Goal: Check status: Check status

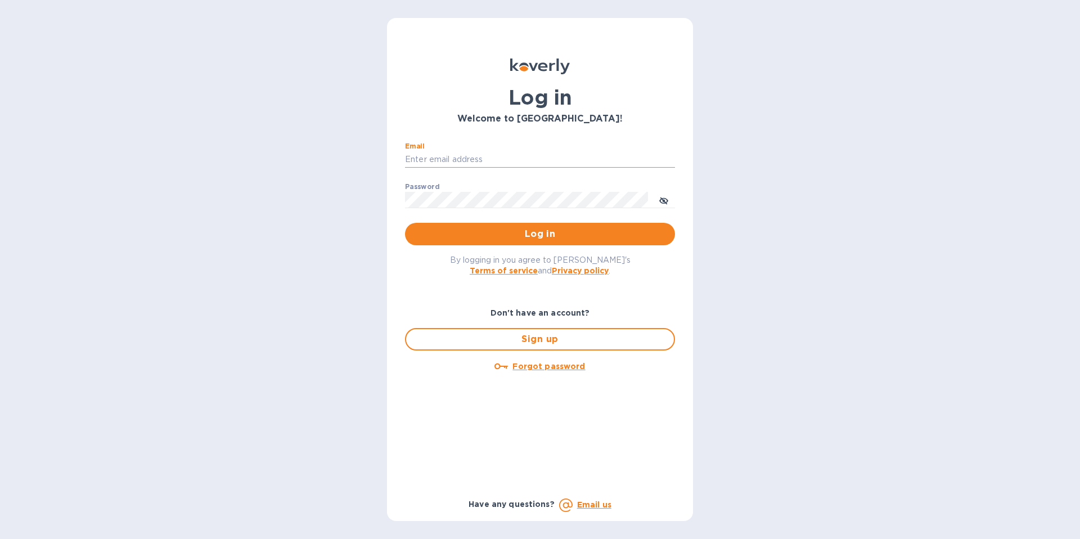
click at [434, 160] on input "Email" at bounding box center [540, 159] width 270 height 17
paste input "[EMAIL_ADDRESS][DOMAIN_NAME]"
type input "[EMAIL_ADDRESS][DOMAIN_NAME]"
click at [517, 190] on div "Password ​" at bounding box center [540, 203] width 270 height 41
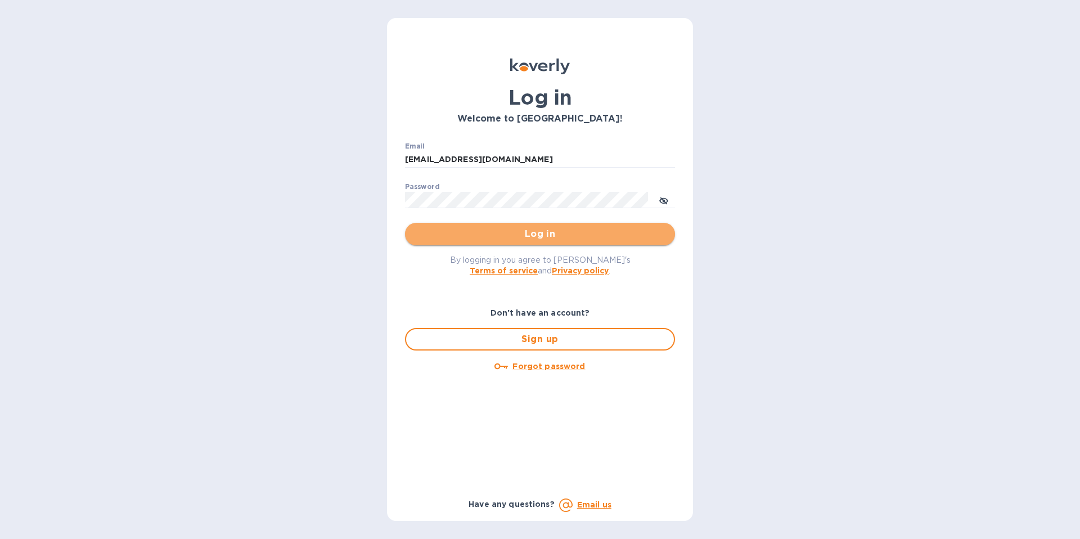
click at [517, 235] on span "Log in" at bounding box center [540, 234] width 252 height 14
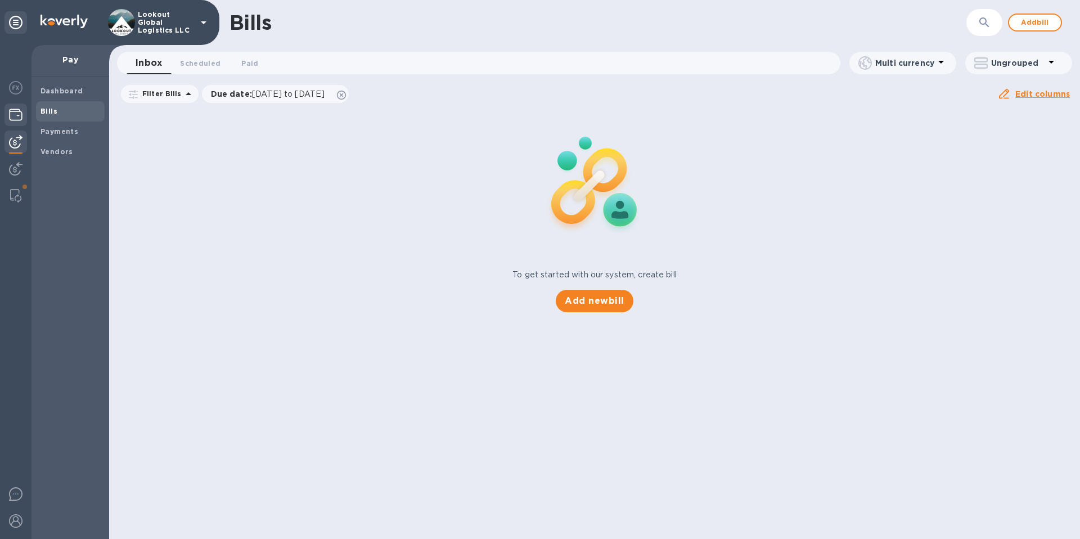
click at [11, 112] on img at bounding box center [16, 115] width 14 height 14
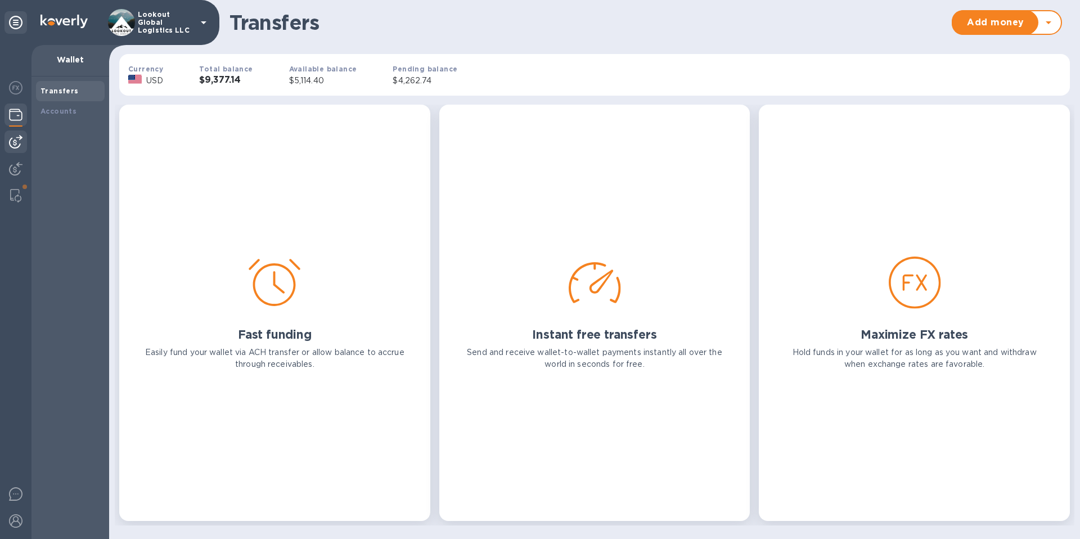
click at [17, 144] on img at bounding box center [16, 142] width 14 height 14
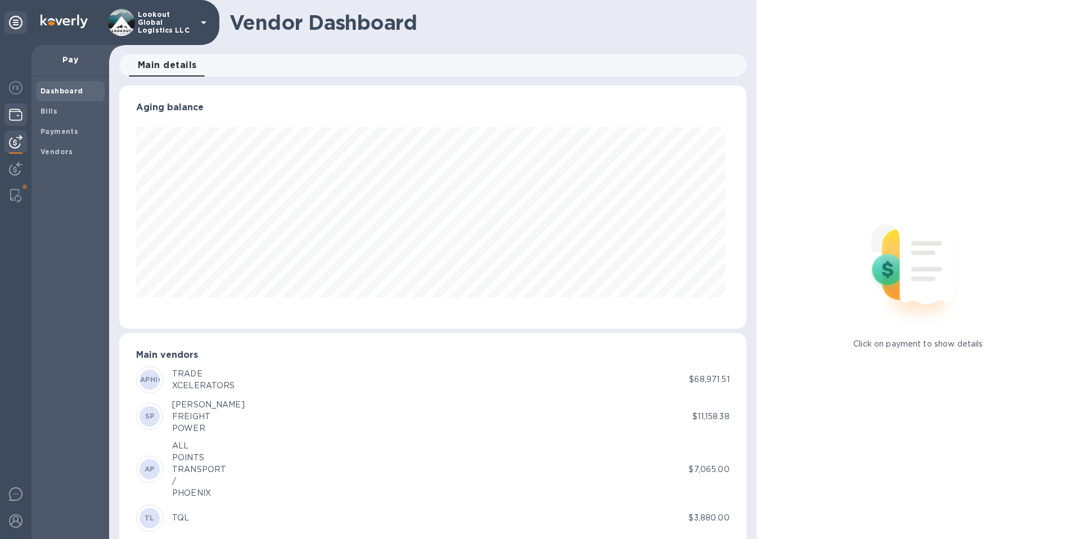
scroll to position [243, 622]
click at [18, 113] on img at bounding box center [16, 115] width 14 height 14
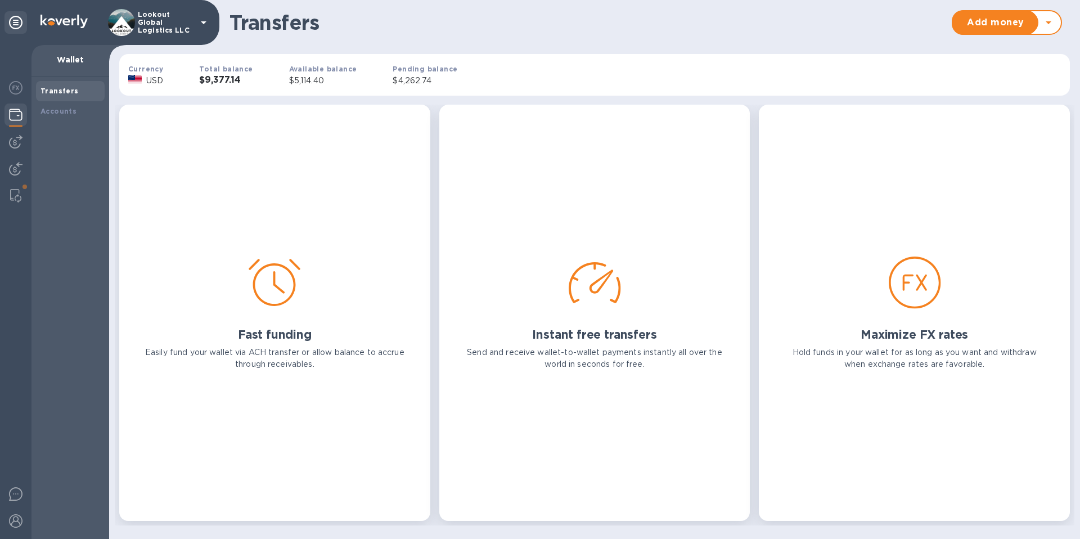
click at [15, 118] on img at bounding box center [16, 115] width 14 height 14
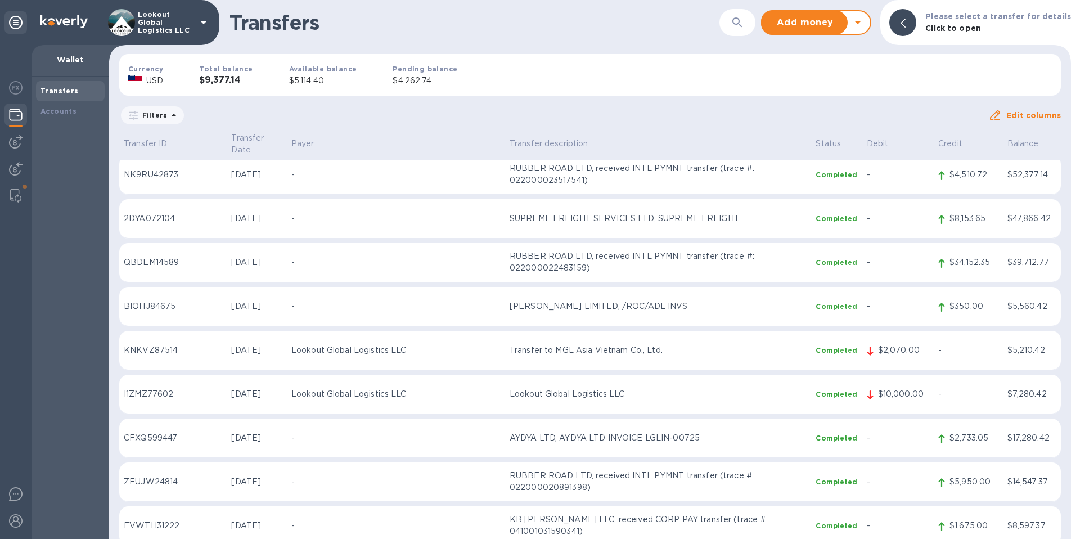
scroll to position [262, 0]
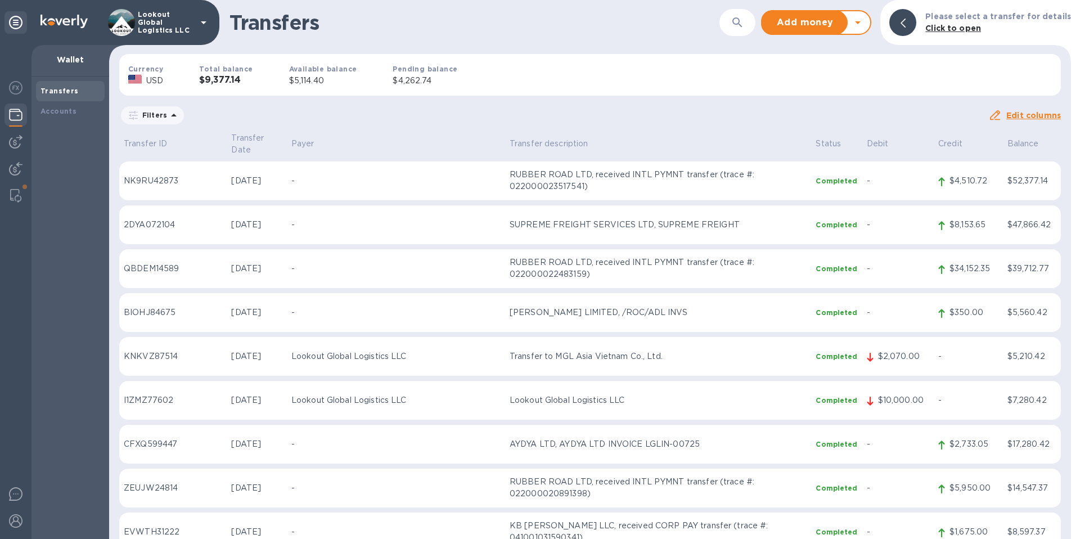
click at [1059, 385] on div "Transfer ID Transfer Date Payer Transfer description Status Debit Credit Balanc…" at bounding box center [590, 335] width 962 height 409
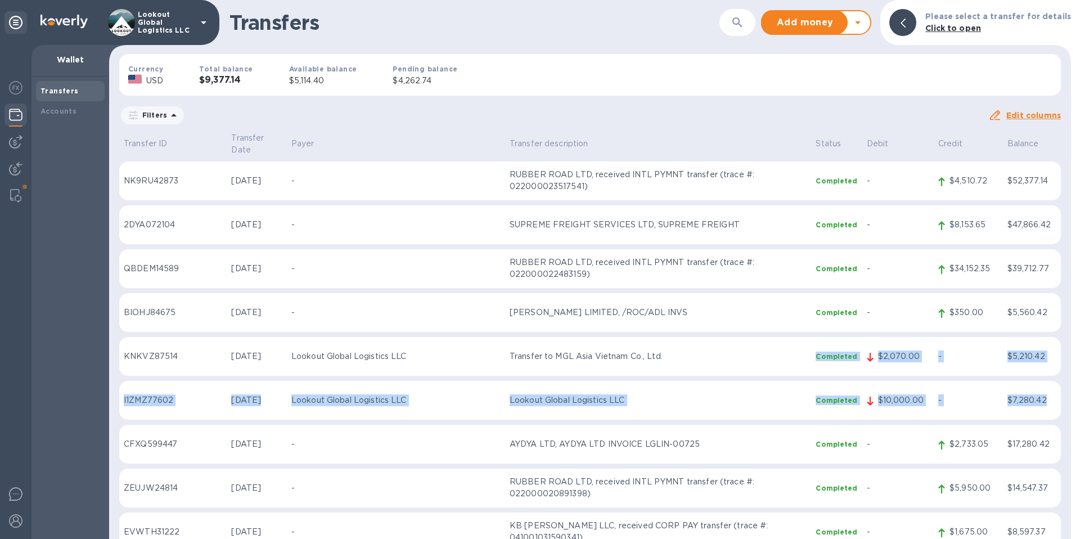
drag, startPoint x: 1051, startPoint y: 389, endPoint x: 532, endPoint y: 352, distance: 520.2
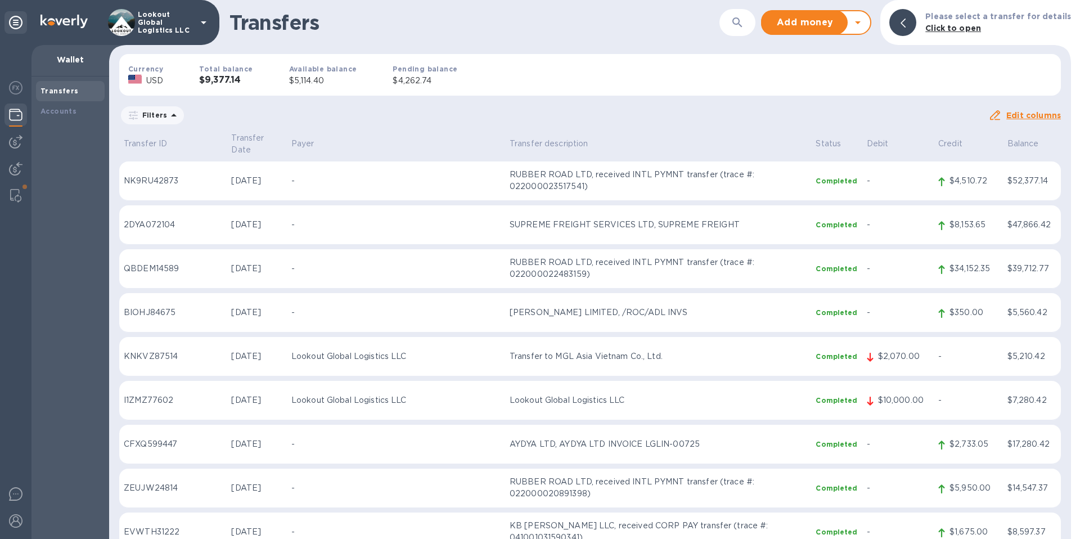
click at [1046, 381] on td "$7,280.42" at bounding box center [1032, 400] width 58 height 39
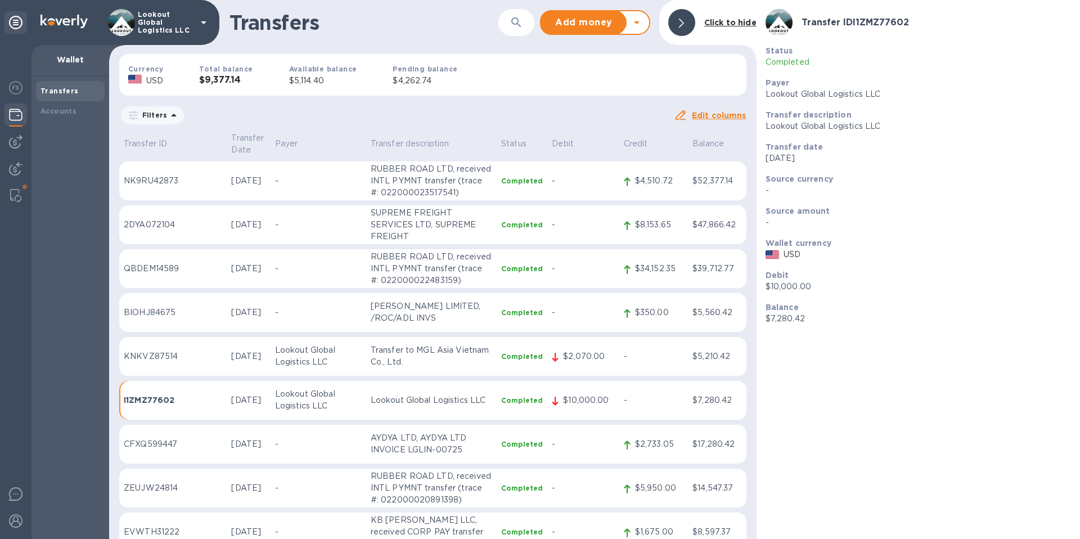
click at [680, 21] on icon at bounding box center [681, 23] width 5 height 9
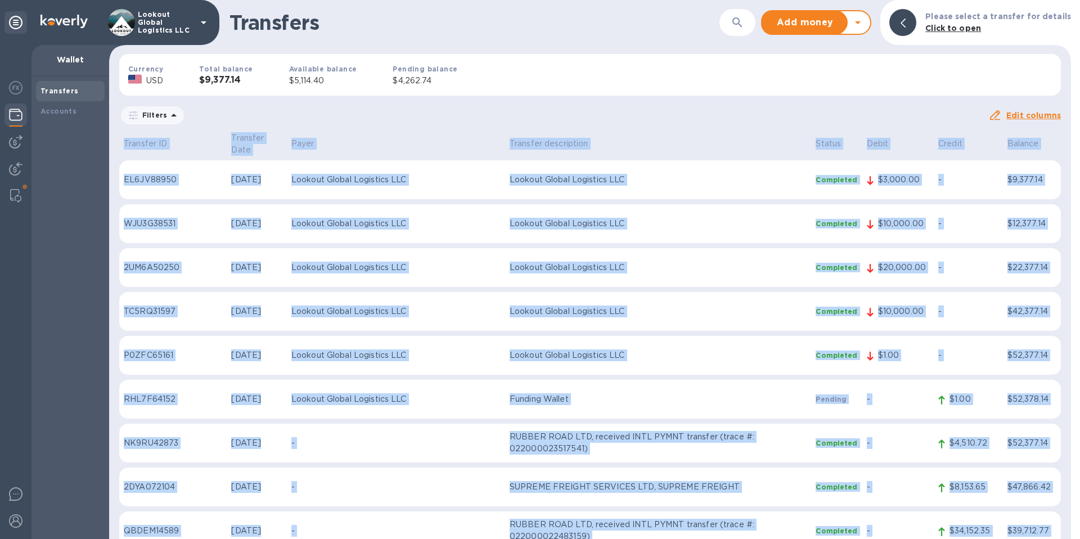
drag, startPoint x: 1056, startPoint y: 394, endPoint x: 118, endPoint y: 145, distance: 970.5
copy table "Transfer ID Transfer Date Payer Transfer description Status Debit Credit Balanc…"
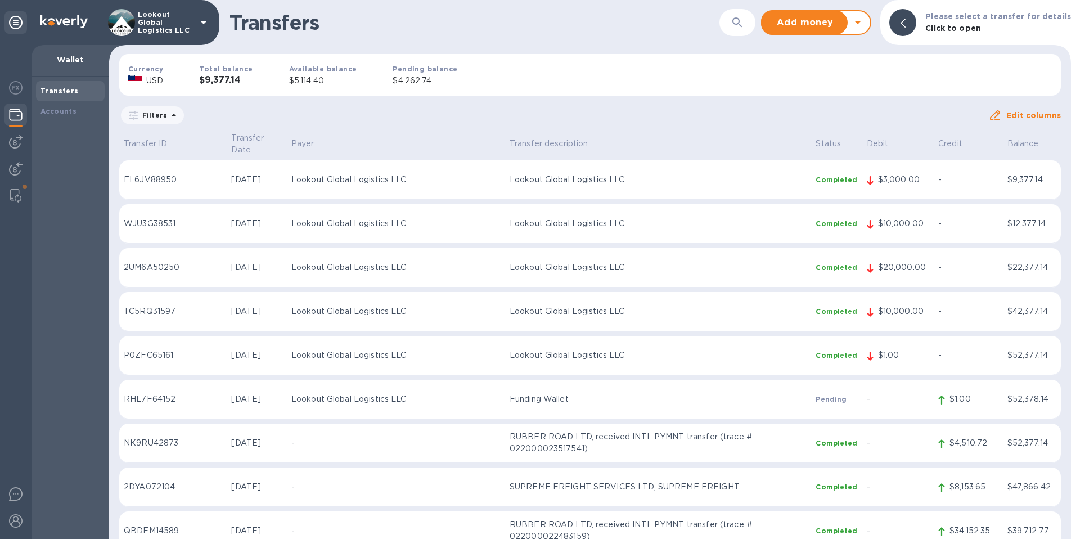
click at [167, 29] on p "Lookout Global Logistics LLC" at bounding box center [166, 23] width 56 height 24
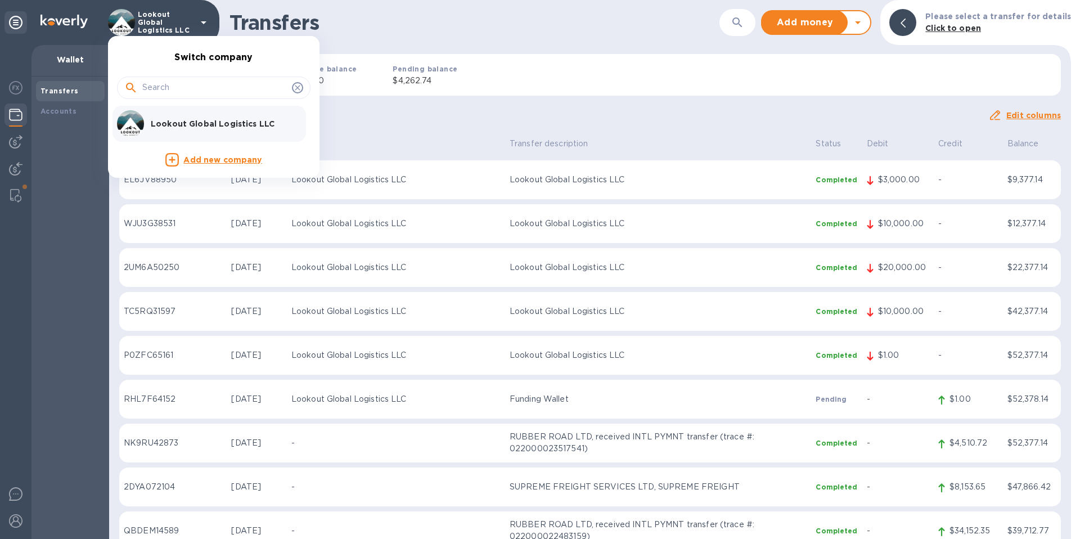
click at [12, 522] on div at bounding box center [540, 269] width 1080 height 539
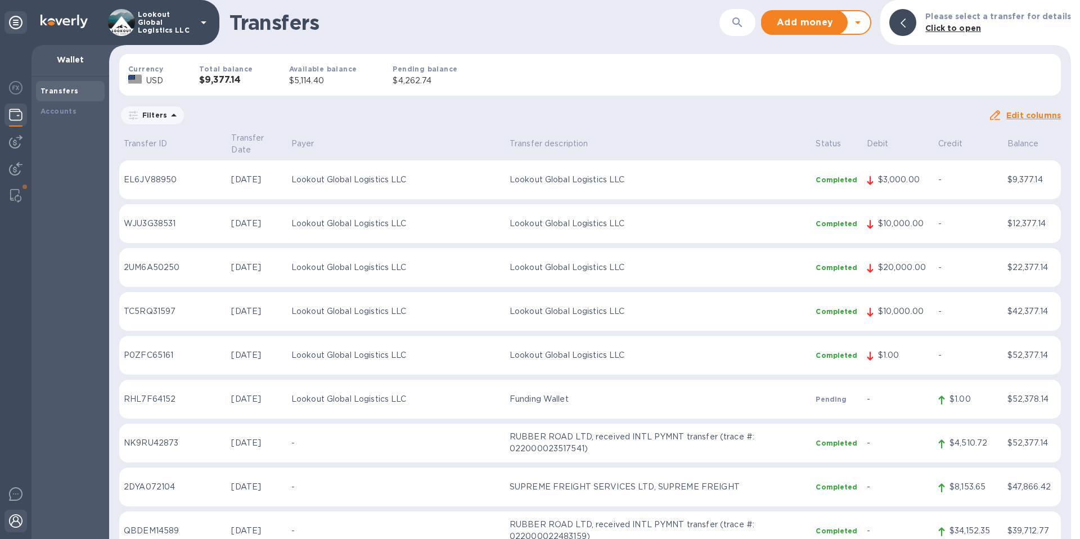
click at [15, 523] on img at bounding box center [16, 521] width 14 height 14
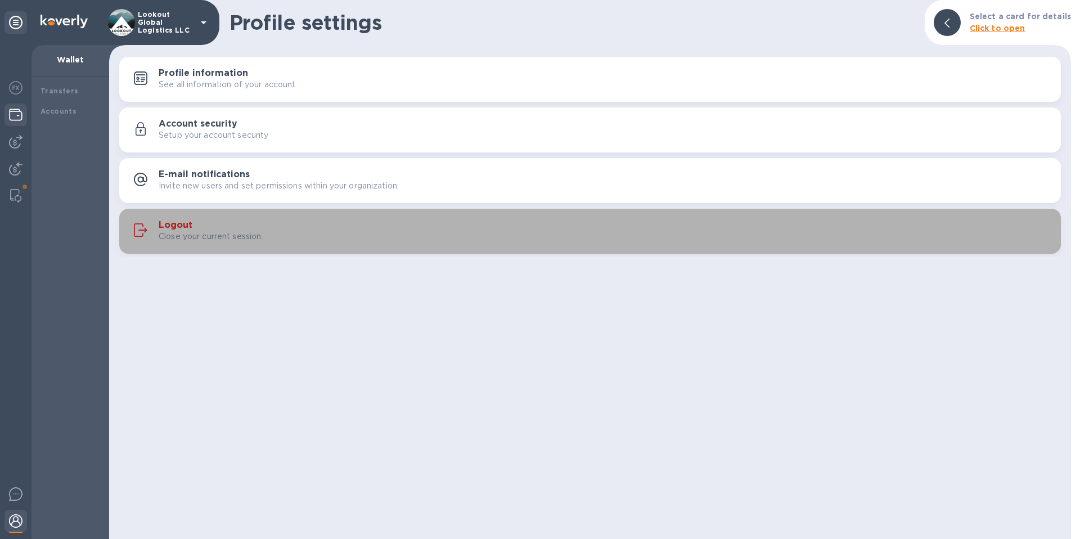
click at [176, 231] on p "Close your current session." at bounding box center [211, 237] width 105 height 12
